Goal: Task Accomplishment & Management: Use online tool/utility

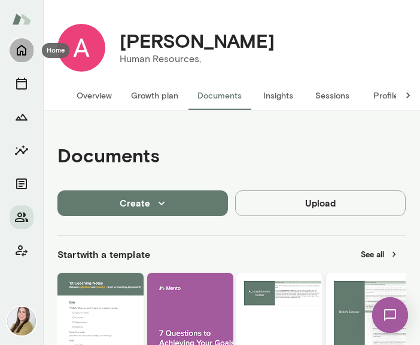
click at [16, 51] on icon "Home" at bounding box center [21, 50] width 14 height 14
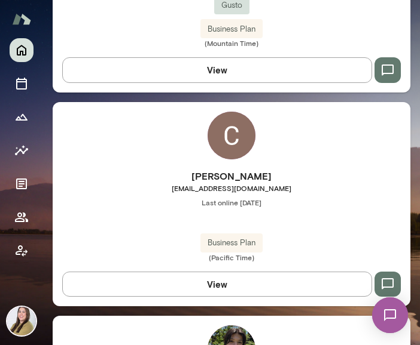
scroll to position [1195, 0]
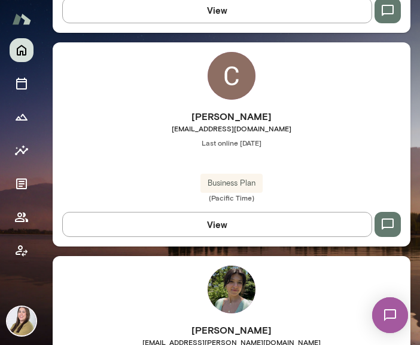
click at [224, 87] on img at bounding box center [231, 76] width 48 height 48
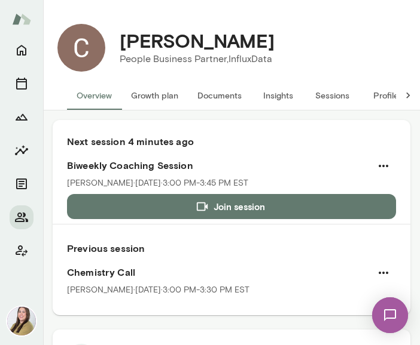
click at [232, 94] on button "Documents" at bounding box center [219, 95] width 63 height 29
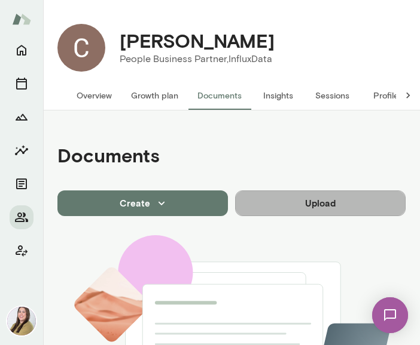
click at [325, 210] on button "Upload" at bounding box center [320, 203] width 170 height 25
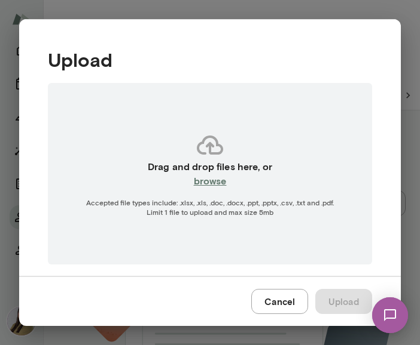
click at [294, 309] on button "Cancel" at bounding box center [279, 301] width 57 height 25
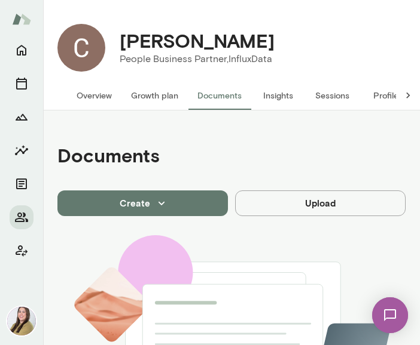
click at [186, 204] on button "Create" at bounding box center [142, 203] width 170 height 25
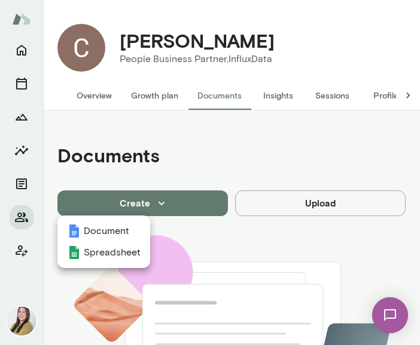
click at [254, 118] on div at bounding box center [210, 172] width 420 height 345
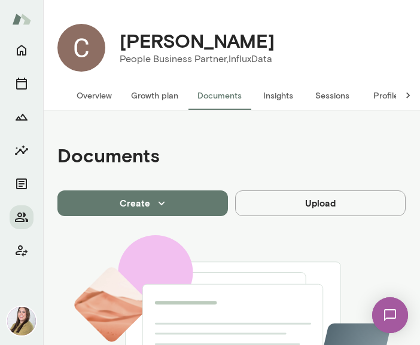
click at [256, 156] on div "Documents" at bounding box center [231, 155] width 348 height 61
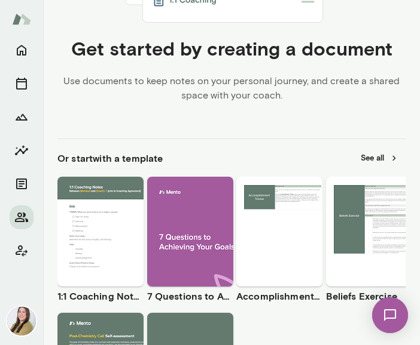
scroll to position [478, 0]
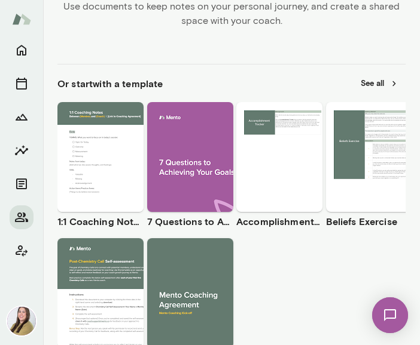
click at [96, 148] on span "Use template" at bounding box center [108, 147] width 44 height 10
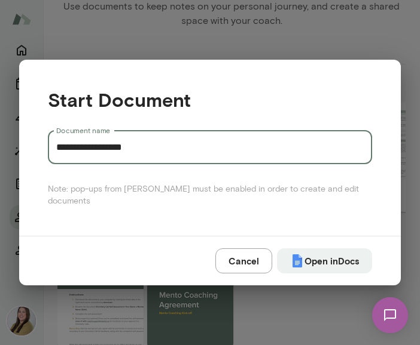
click at [152, 154] on input "**********" at bounding box center [210, 147] width 324 height 33
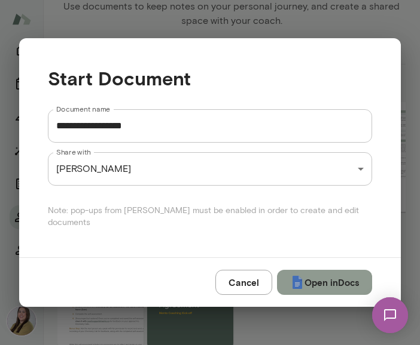
click at [340, 276] on button "Open in Docs" at bounding box center [324, 282] width 95 height 25
